Goal: Complete application form: Complete application form

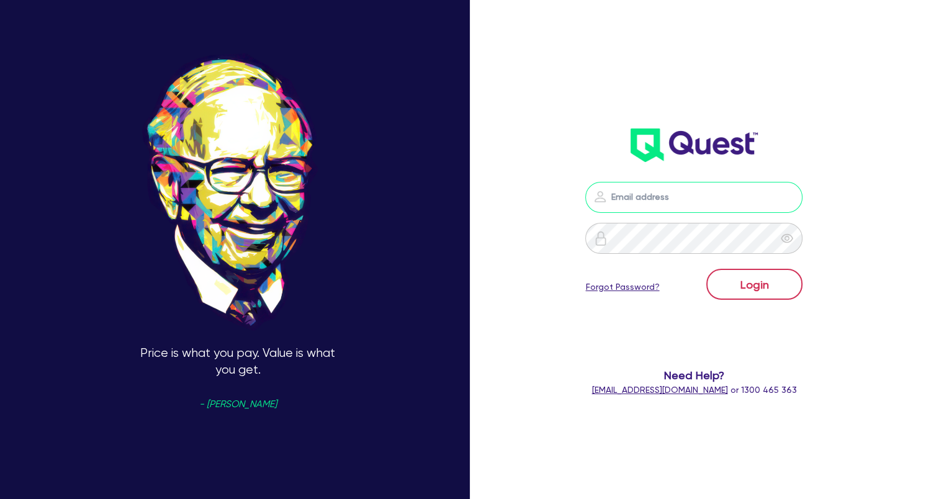
type input "[EMAIL_ADDRESS][DOMAIN_NAME]"
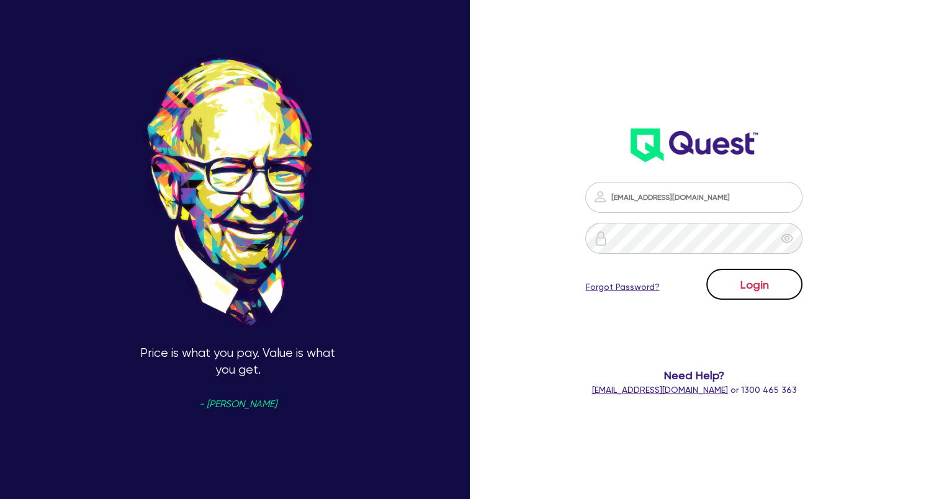
click at [749, 289] on button "Login" at bounding box center [754, 284] width 96 height 31
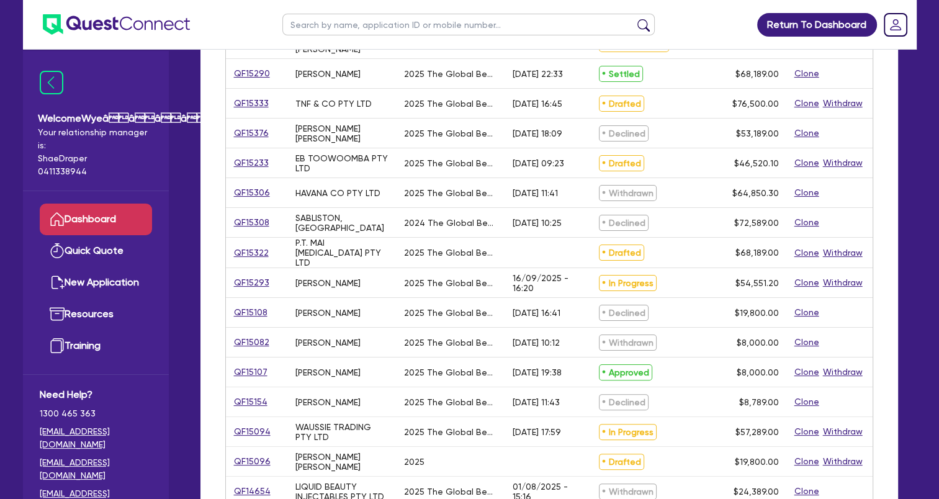
scroll to position [248, 0]
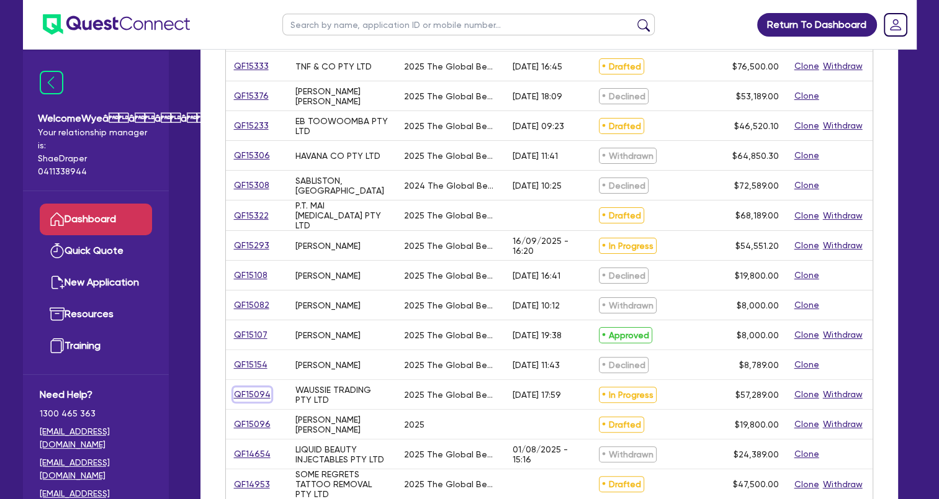
click at [246, 392] on link "QF15094" at bounding box center [252, 394] width 38 height 14
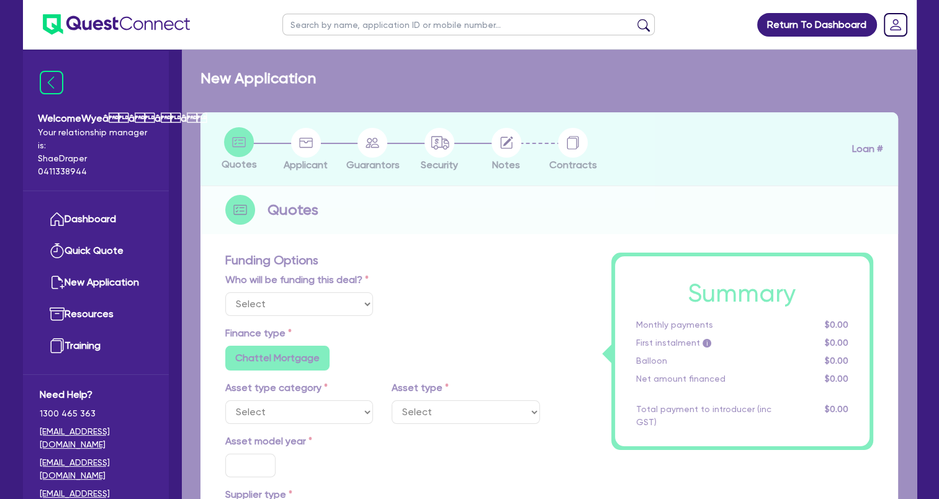
select select "Quest Finance - Own Book"
select select "TERTIARY_ASSETS"
type input "2025"
type input "58,289"
type input "1,000"
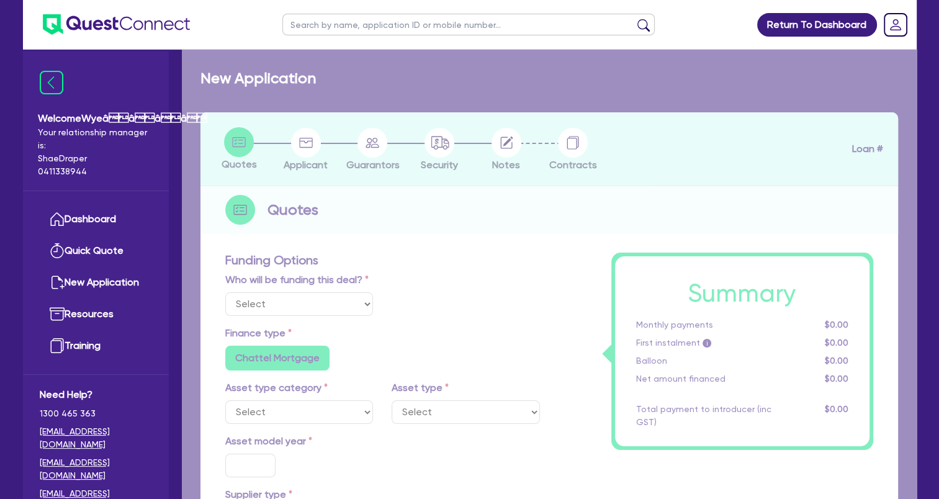
type input "17.95"
select select "BEAUTY_EQUIPMENT"
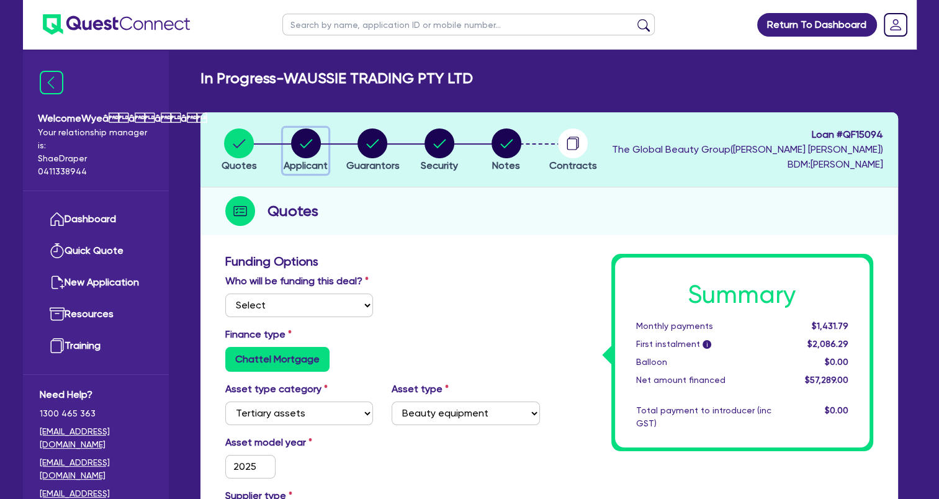
click at [308, 150] on circle "button" at bounding box center [306, 143] width 30 height 30
select select "COMPANY"
select select "HEALTH_BEAUTY"
select select "OTHER_HEALTH_BEAUTY"
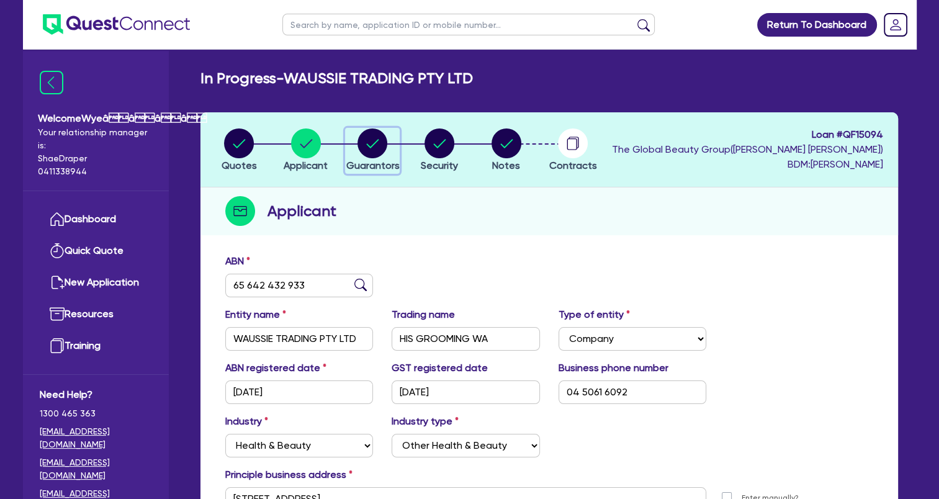
click at [384, 153] on icon "button" at bounding box center [373, 143] width 30 height 30
select select "MS"
select select "WA"
select select "SINGLE"
select select "CASH"
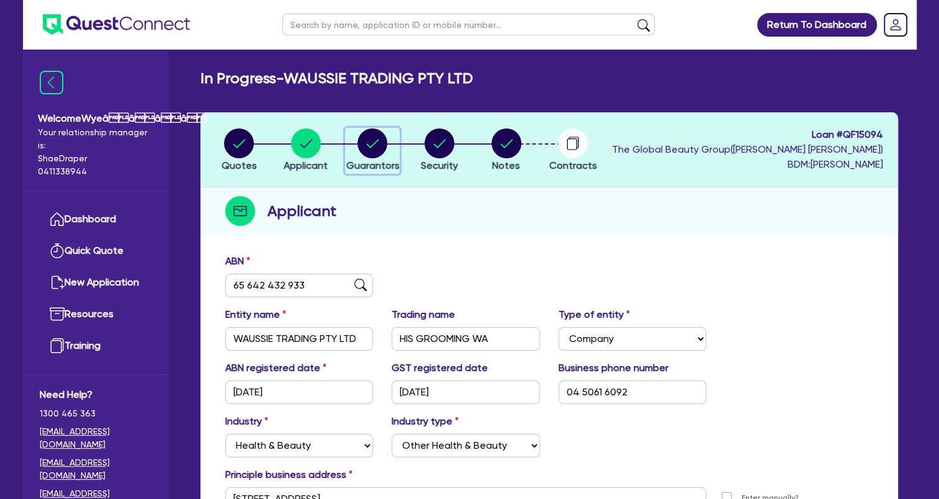
select select "OTHER"
select select "HOUSEHOLD_PERSONAL"
select select "PROPERTY"
select select "VEHICLE"
select select "MORTGAGE"
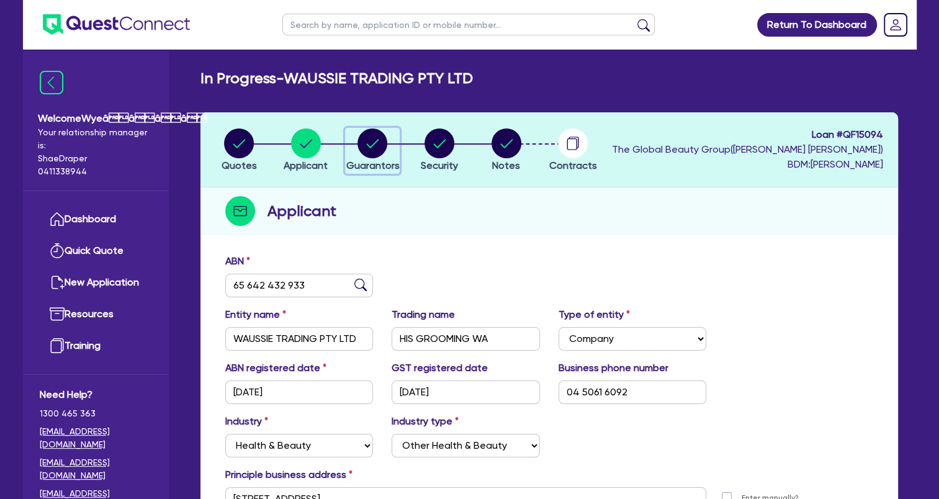
select select "VEHICLE_LOAN"
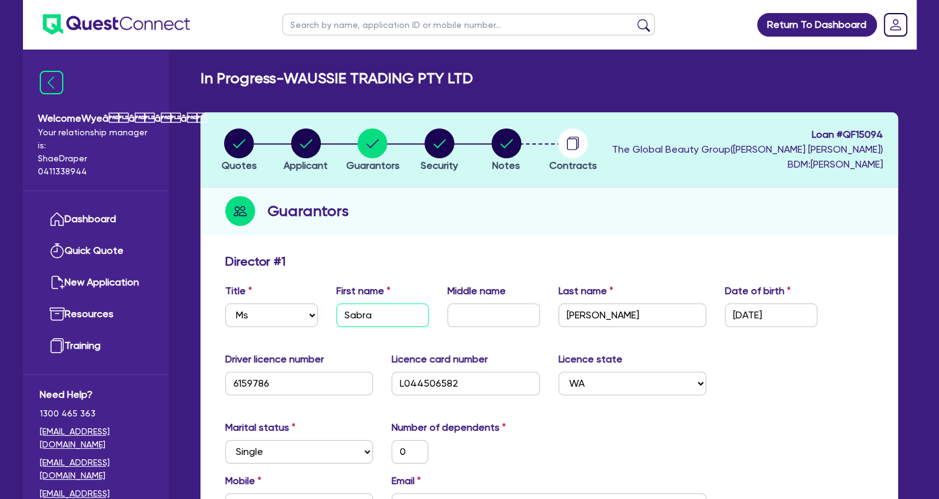
drag, startPoint x: 403, startPoint y: 310, endPoint x: 329, endPoint y: 309, distance: 74.5
click at [329, 309] on div "First name [PERSON_NAME]" at bounding box center [382, 305] width 111 height 43
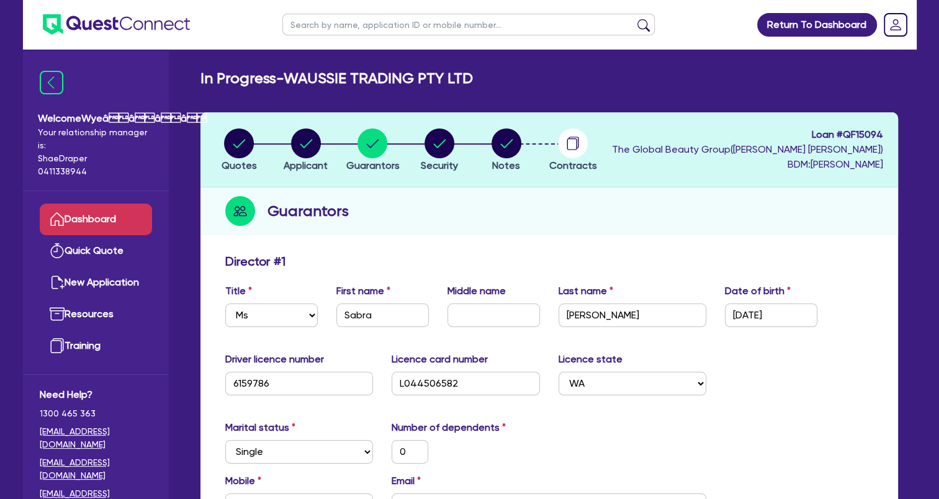
click at [104, 220] on link "Dashboard" at bounding box center [96, 220] width 112 height 32
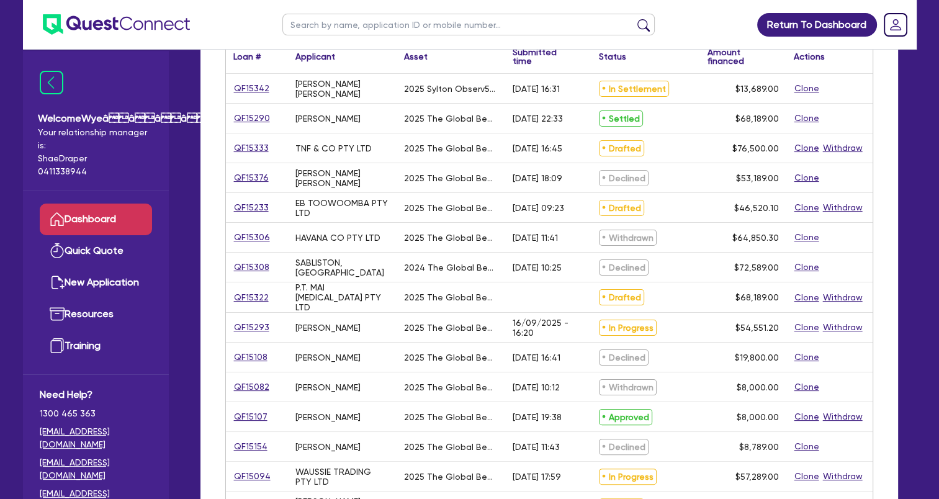
scroll to position [186, 0]
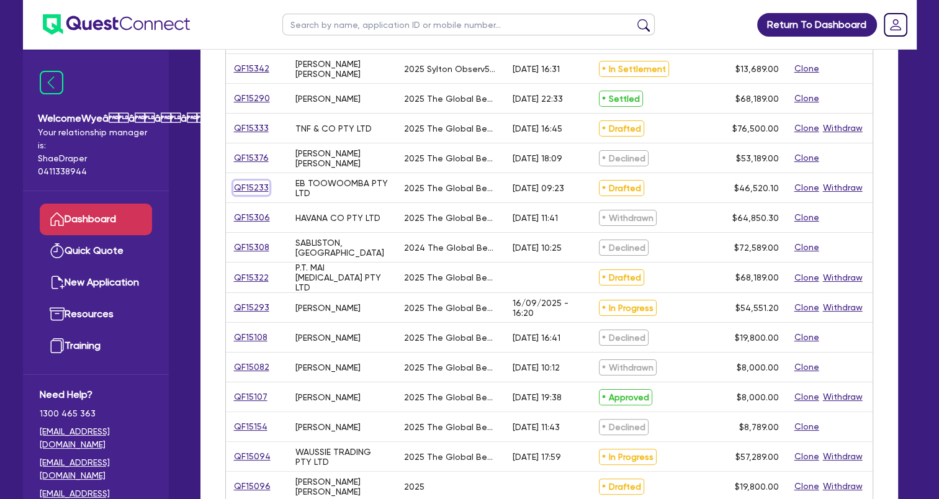
click at [258, 191] on link "QF15233" at bounding box center [251, 188] width 36 height 14
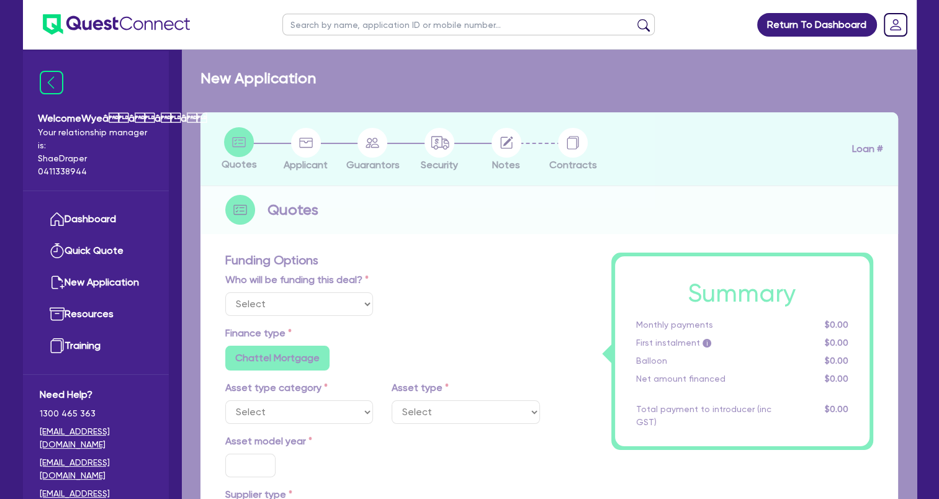
select select "Quest Finance - Own Book"
select select "SECONDARY_ASSETS"
type input "2025"
radio input "true"
type input "46,520.1"
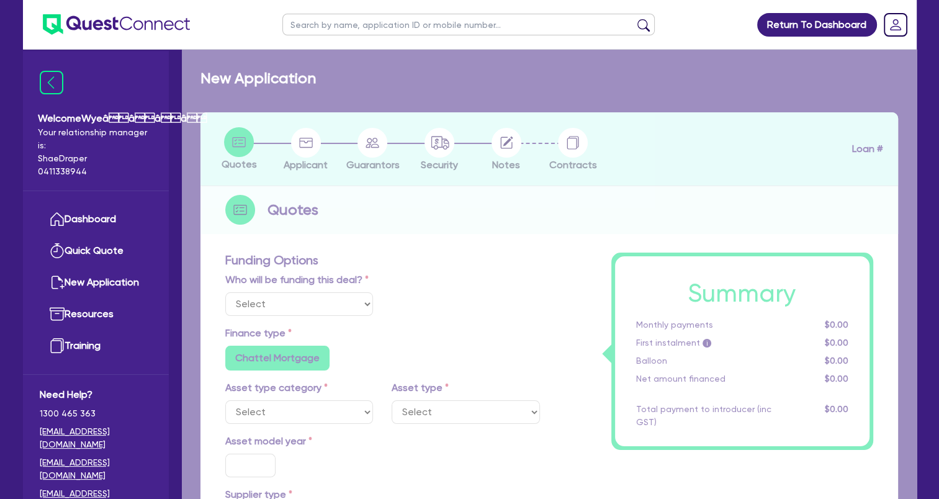
type input "4"
type input "1,860.8"
type input "17.95"
select select "MEDICAL_DENTAL_LABORATORY_EQUIPMENT"
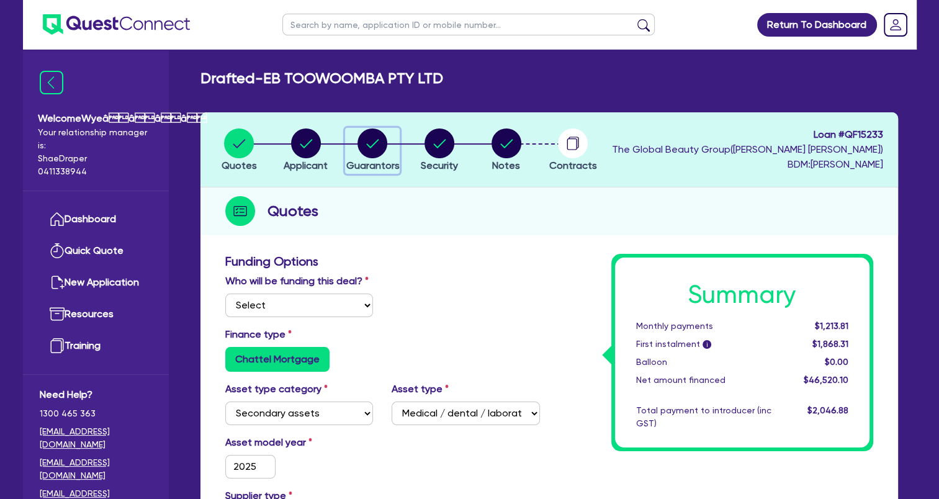
click at [371, 151] on circle "button" at bounding box center [373, 143] width 30 height 30
select select "MRS"
select select "QLD"
select select "MARRIED"
select select "CASH"
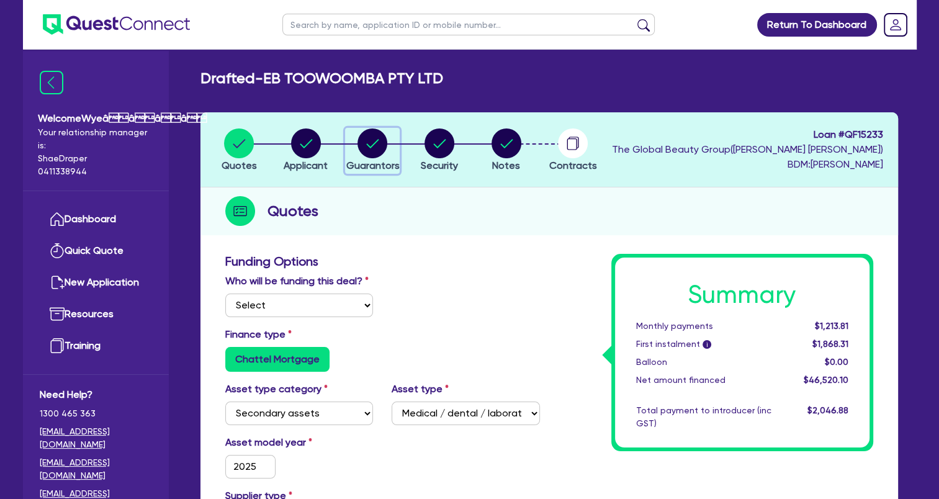
select select "PROPERTY"
select select "VEHICLE"
select select "HOUSEHOLD_PERSONAL"
select select "MORTGAGE"
select select "VEHICLE_LOAN"
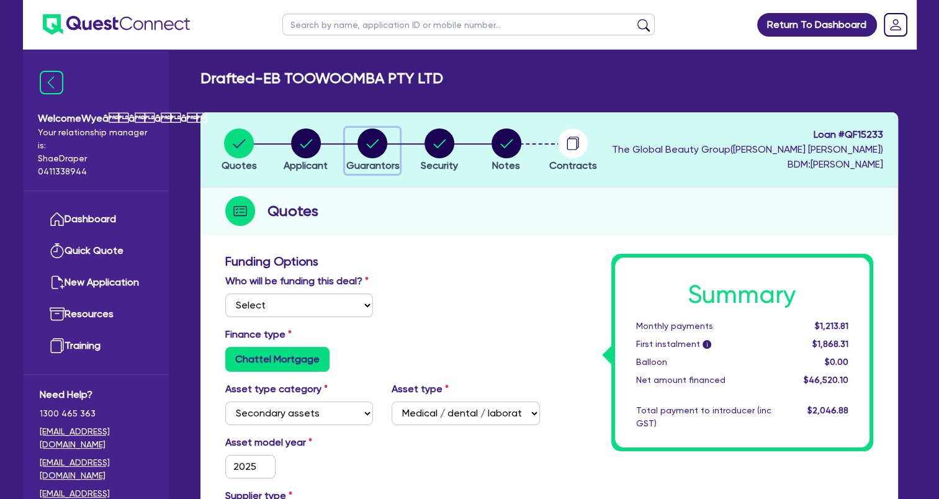
select select "CREDIT_CARD"
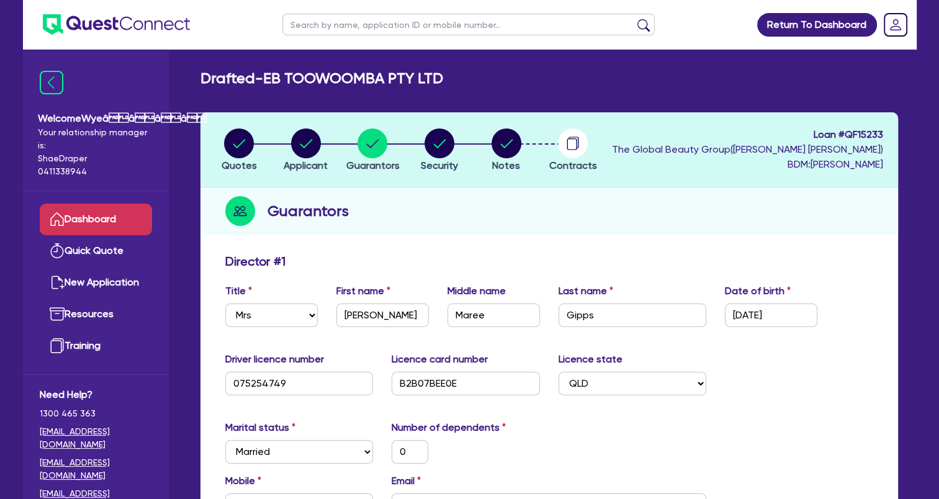
click at [86, 223] on link "Dashboard" at bounding box center [96, 220] width 112 height 32
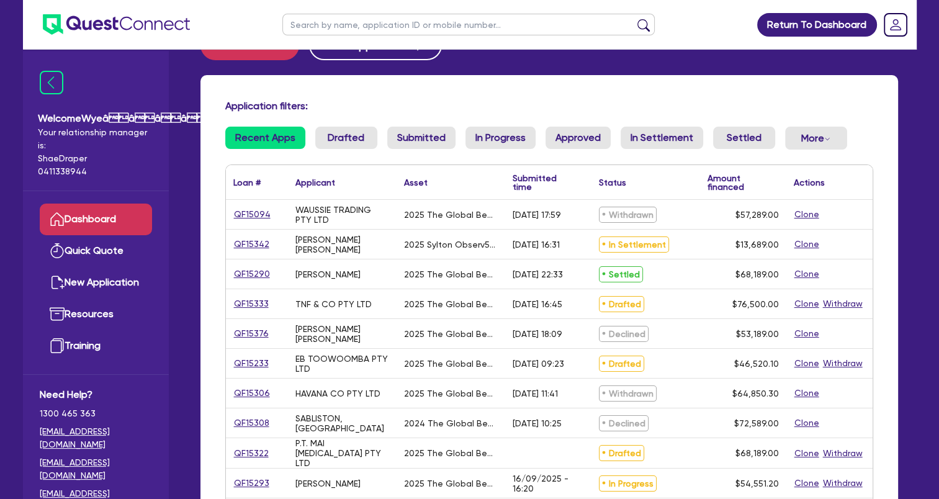
scroll to position [62, 0]
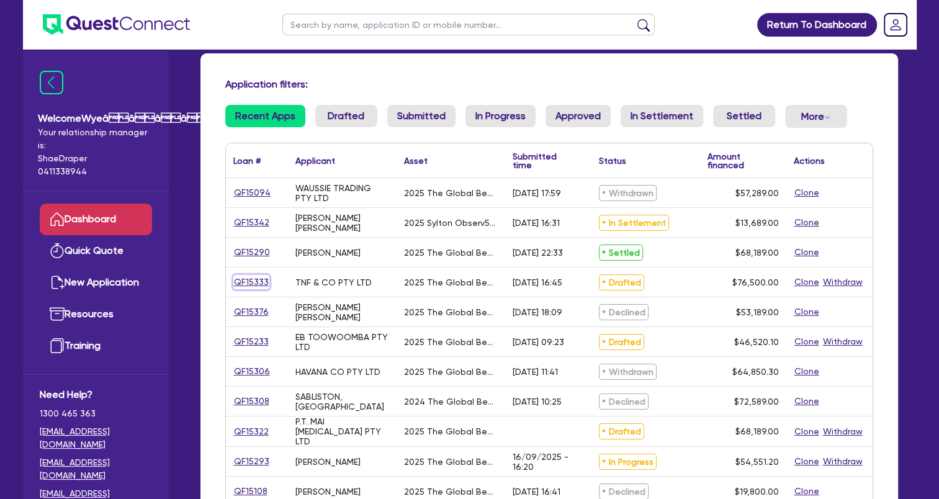
click at [251, 279] on link "QF15333" at bounding box center [251, 282] width 36 height 14
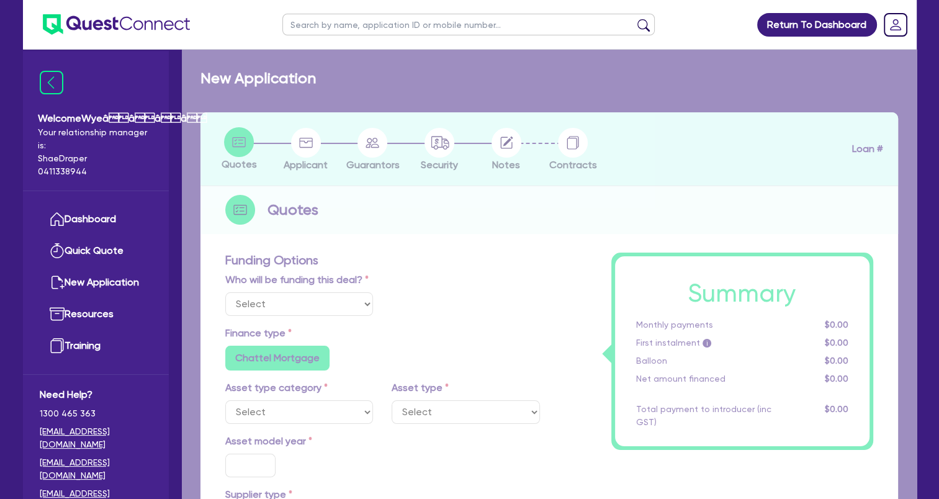
select select "Quest Finance - Own Book"
select select "TERTIARY_ASSETS"
type input "2025"
radio input "true"
type input "85,767"
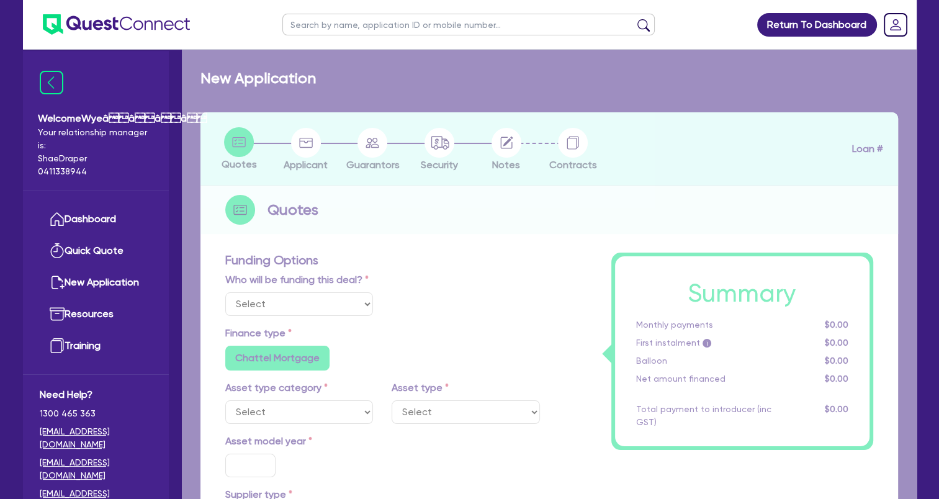
type input "9,267"
type input "4"
type input "3,060"
type input "17.95"
select select "BEAUTY_EQUIPMENT"
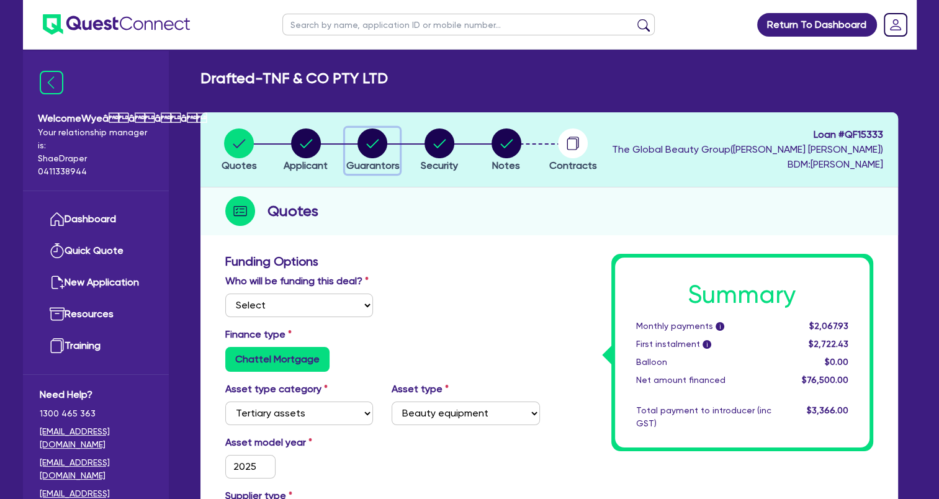
click at [373, 153] on circle "button" at bounding box center [373, 143] width 30 height 30
select select "MRS"
select select "QLD"
select select "MARRIED"
select select "QLD"
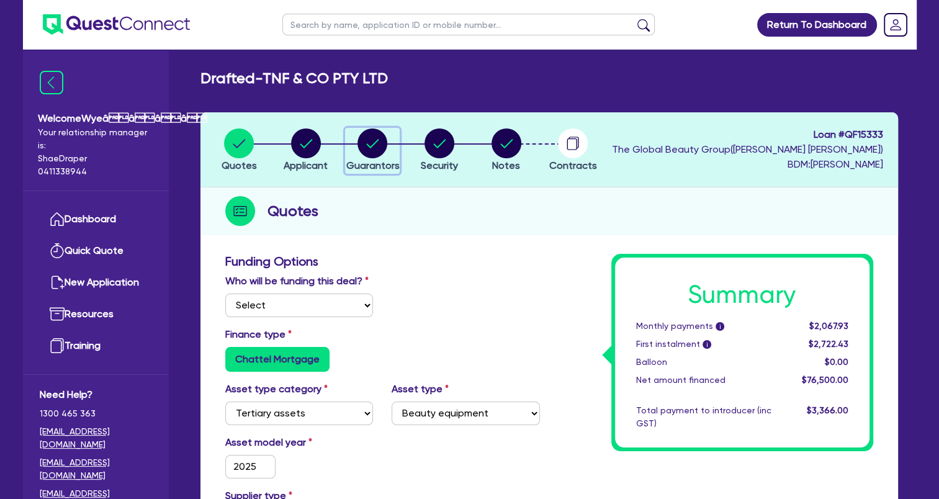
select select "CASH"
select select "HOUSEHOLD_PERSONAL"
select select "VEHICLE"
select select "PROPERTY"
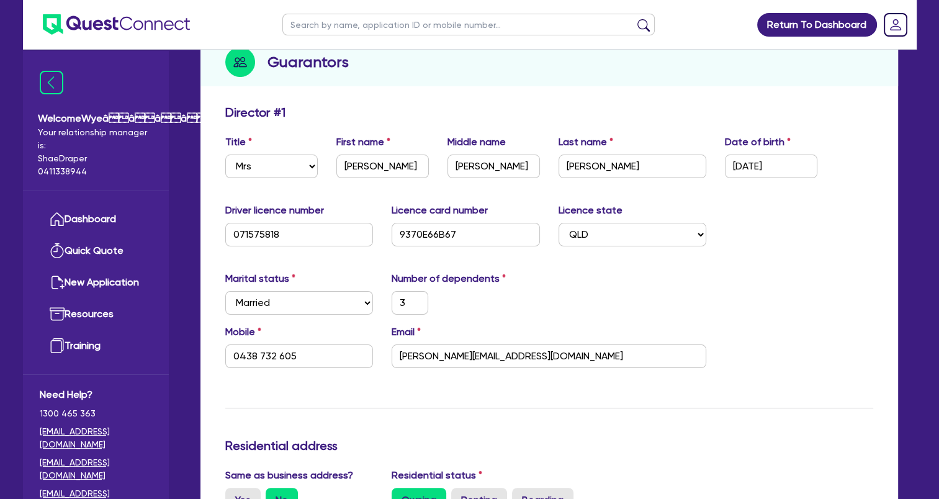
scroll to position [248, 0]
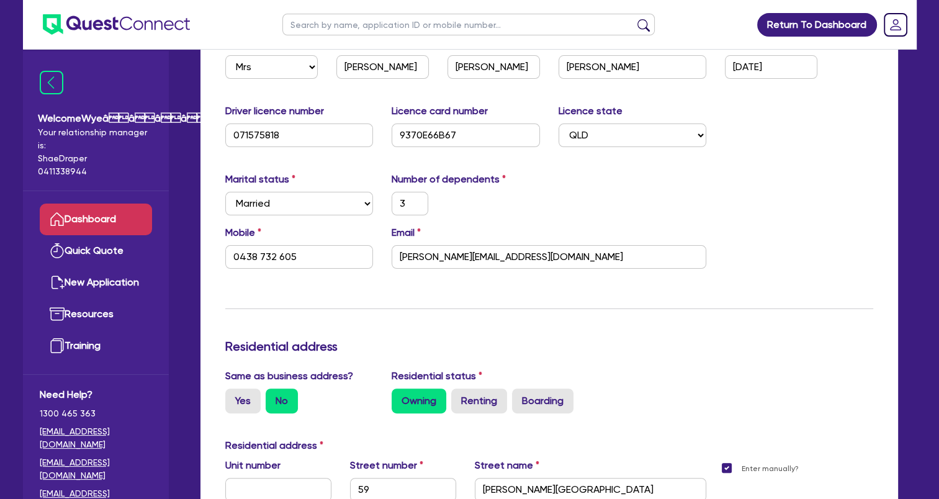
click at [73, 221] on link "Dashboard" at bounding box center [96, 220] width 112 height 32
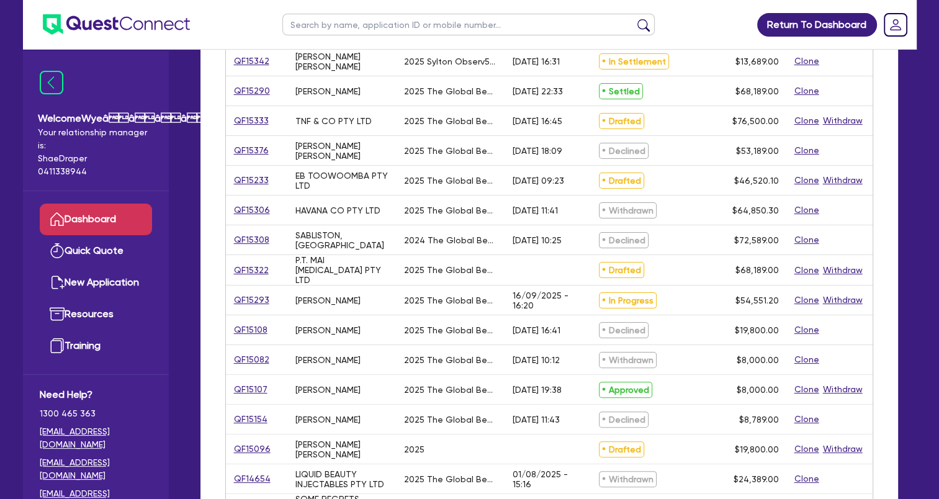
scroll to position [163, 0]
